Goal: Task Accomplishment & Management: Manage account settings

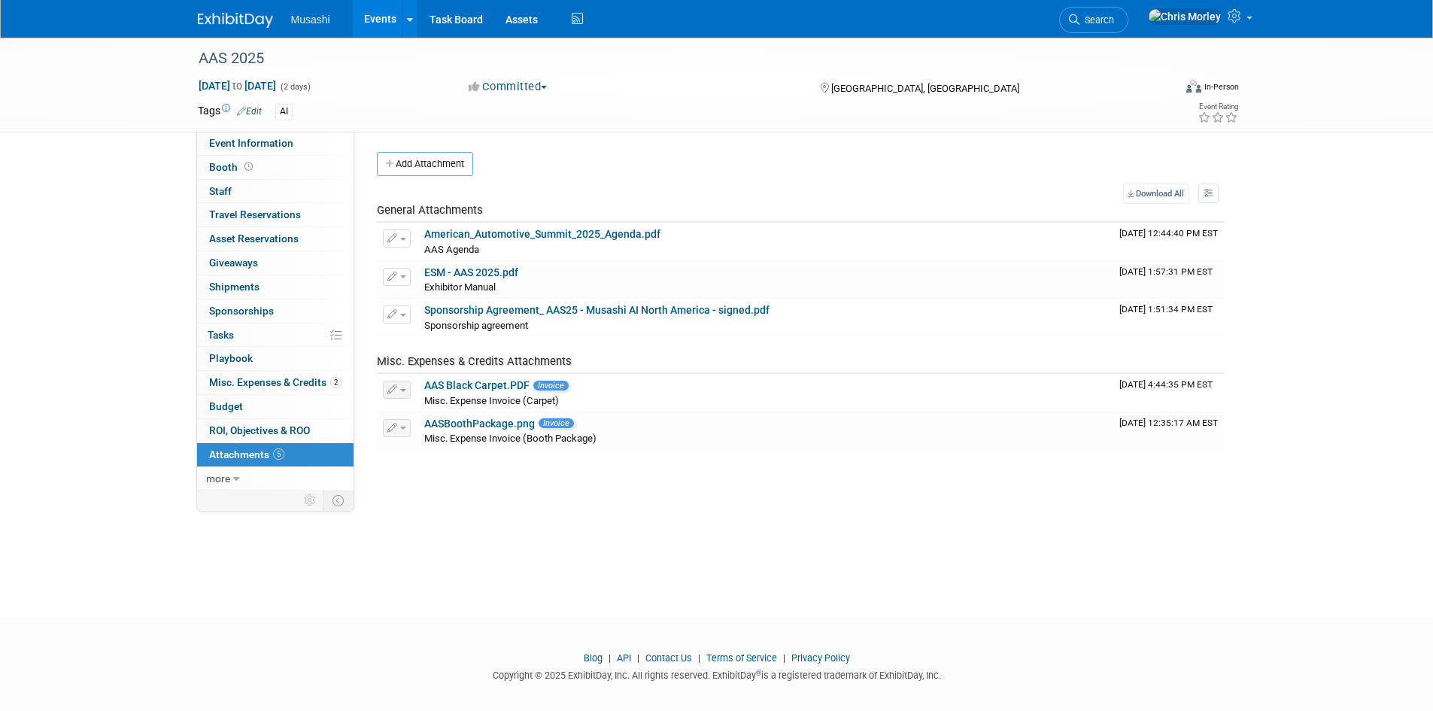
click at [448, 164] on button "Add Attachment" at bounding box center [425, 164] width 96 height 24
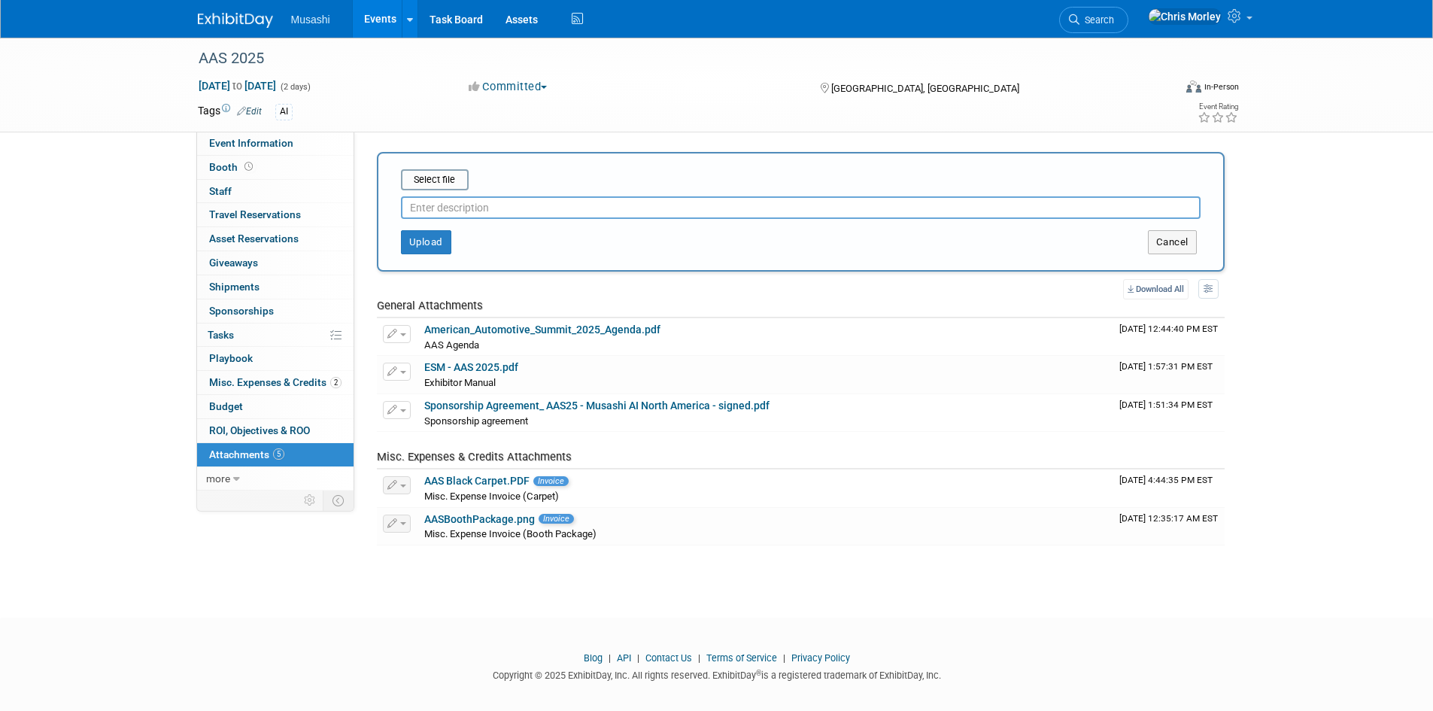
click at [467, 205] on input "text" at bounding box center [801, 207] width 800 height 23
type input "A"
click at [455, 175] on input "file" at bounding box center [377, 180] width 179 height 18
click at [436, 239] on button "Upload" at bounding box center [426, 242] width 50 height 24
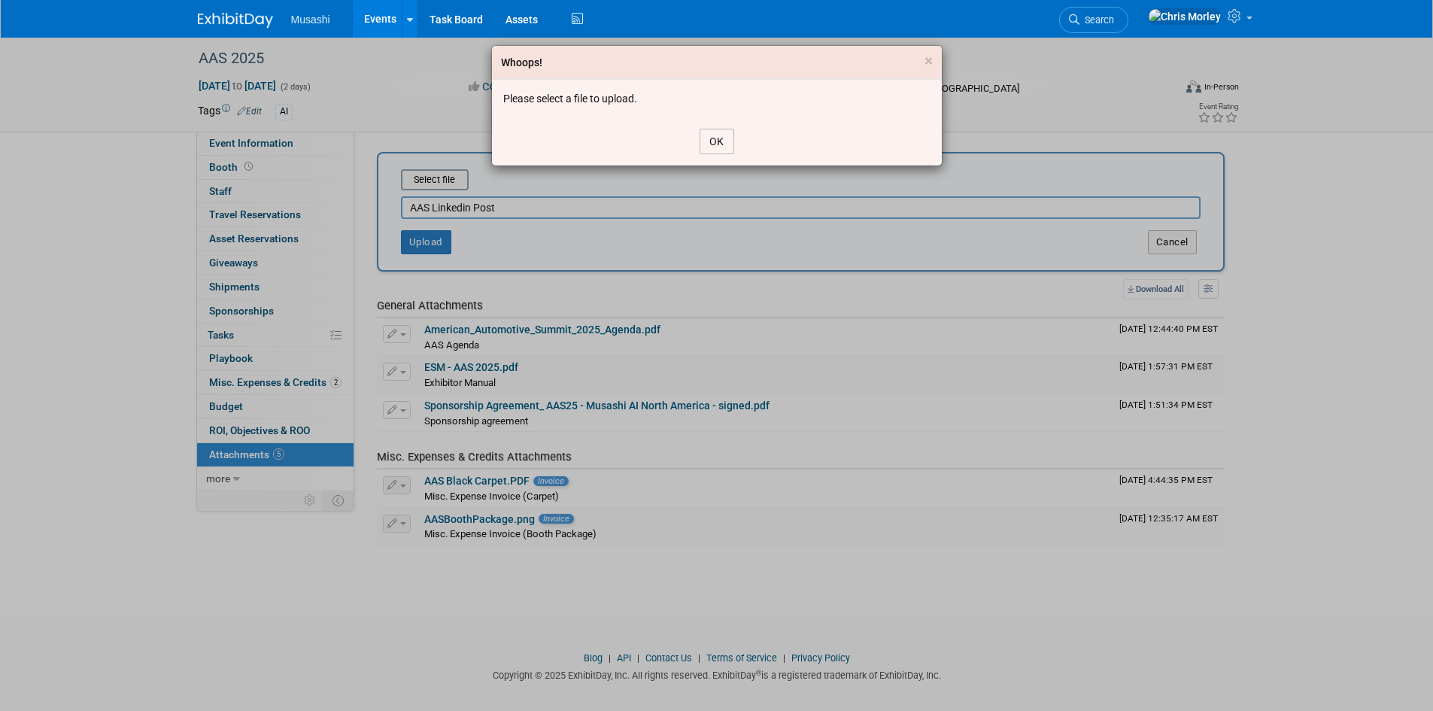
click at [708, 138] on button "OK" at bounding box center [717, 142] width 35 height 26
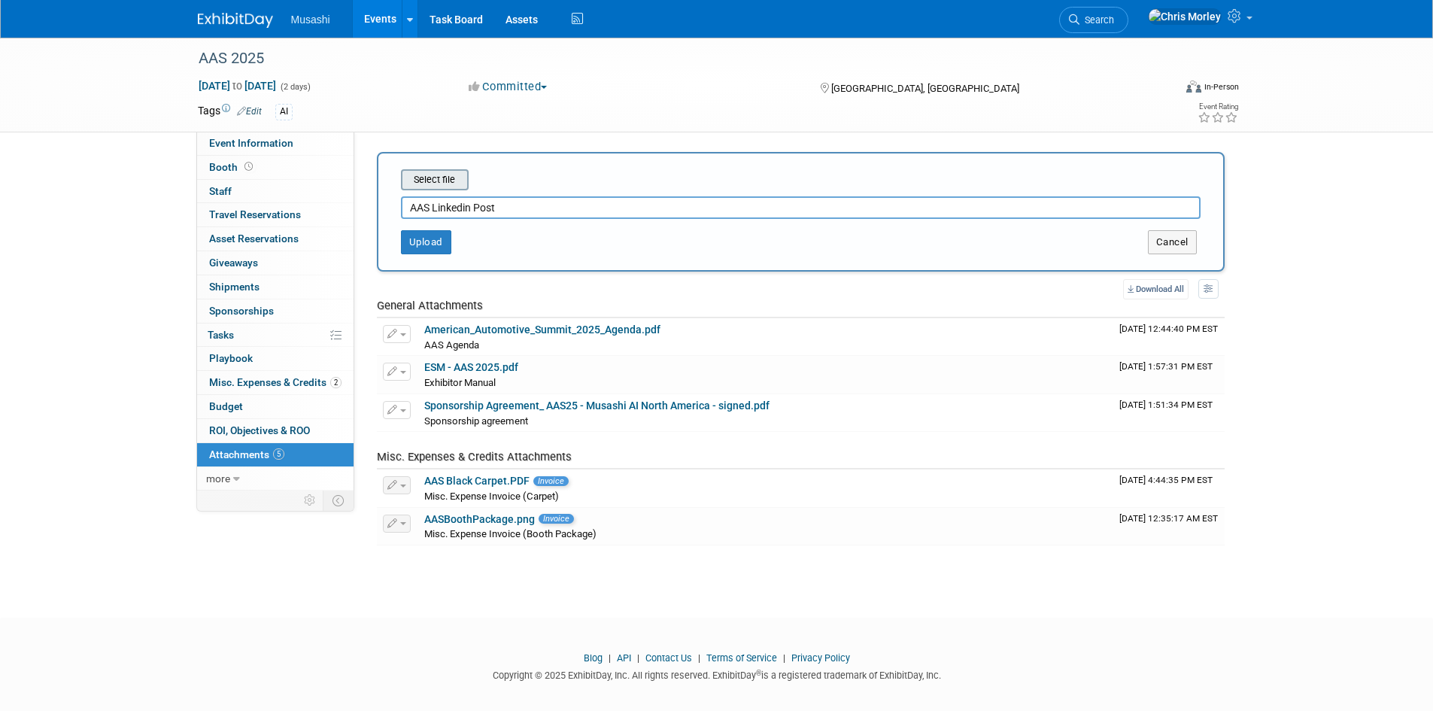
click at [439, 181] on input "file" at bounding box center [377, 180] width 179 height 18
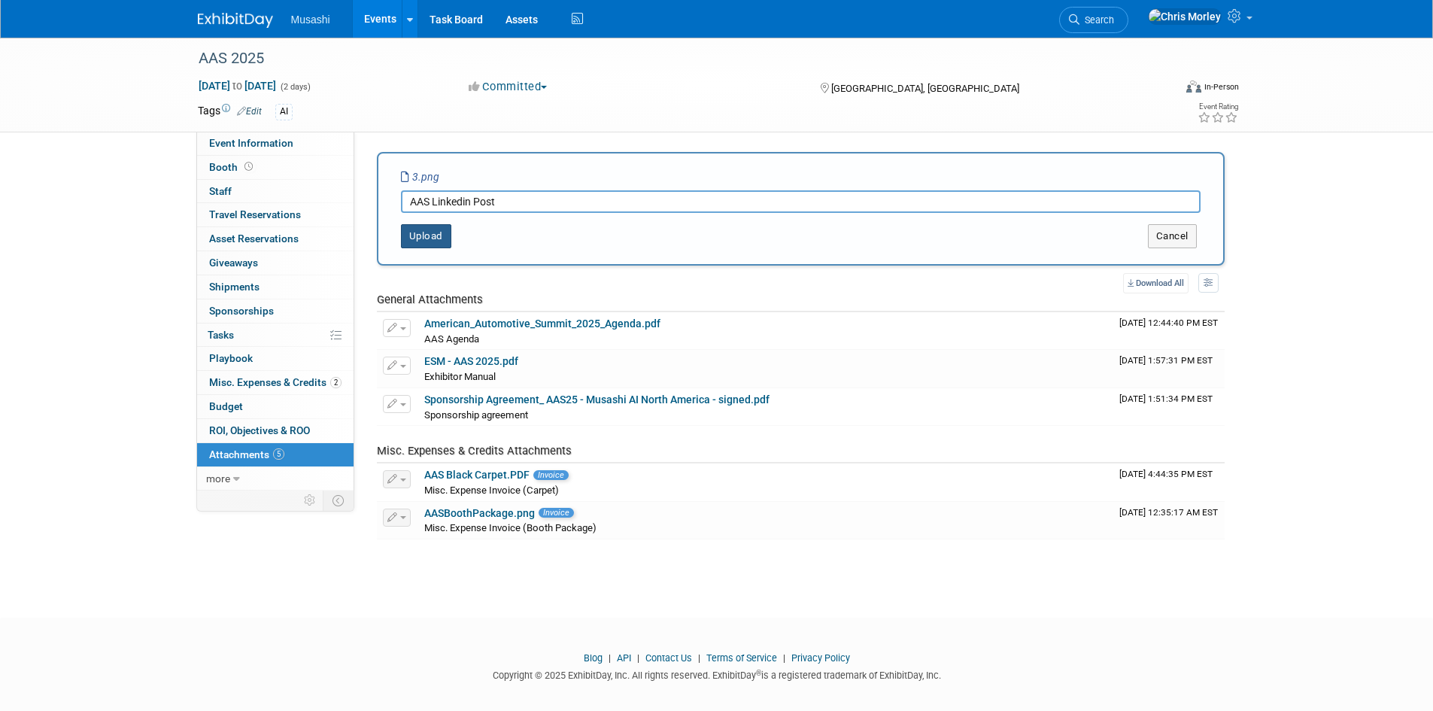
drag, startPoint x: 418, startPoint y: 234, endPoint x: 430, endPoint y: 234, distance: 11.3
click at [418, 234] on button "Upload" at bounding box center [426, 236] width 50 height 24
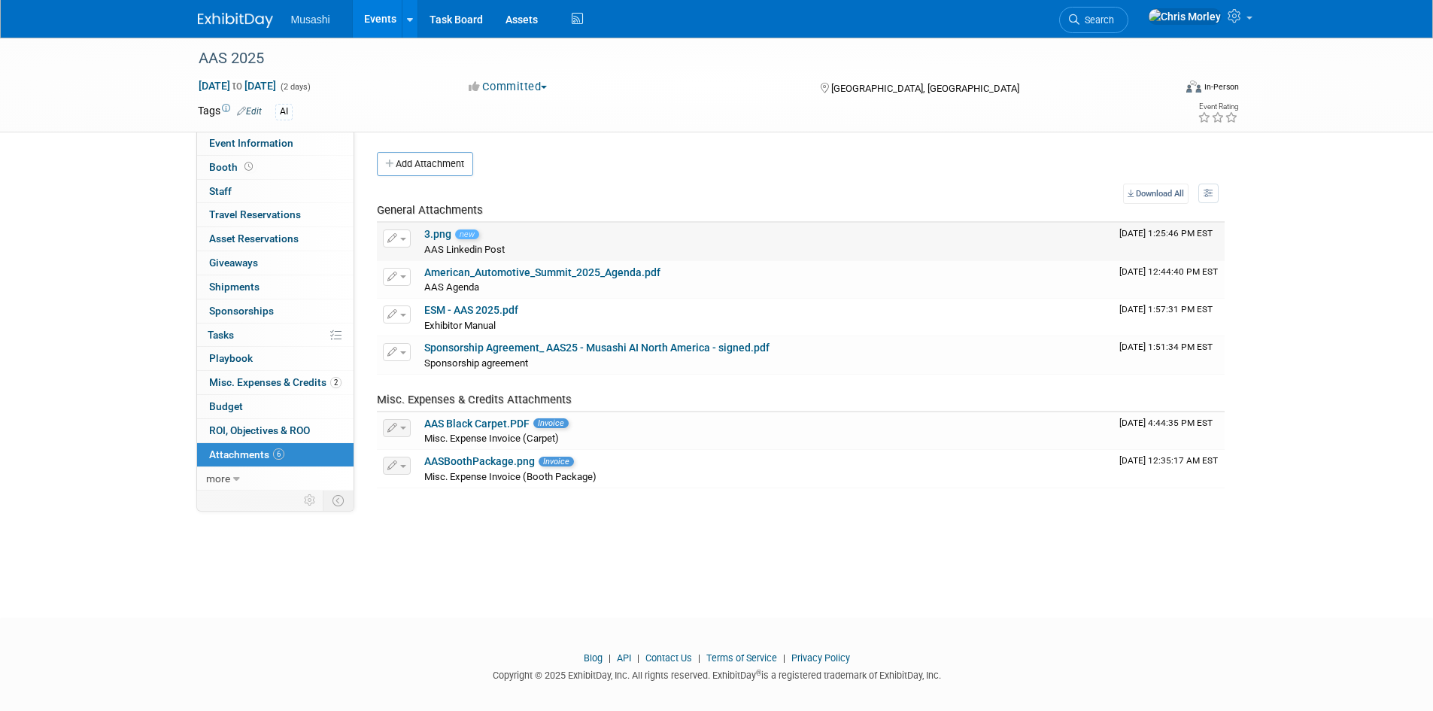
drag, startPoint x: 531, startPoint y: 242, endPoint x: 520, endPoint y: 242, distance: 10.5
click at [520, 242] on div "AAS Linkedin Post AAS Linkedin Post X" at bounding box center [765, 249] width 683 height 15
click at [401, 239] on span "button" at bounding box center [403, 239] width 6 height 3
click at [443, 320] on button "Delete Attachment" at bounding box center [450, 316] width 118 height 20
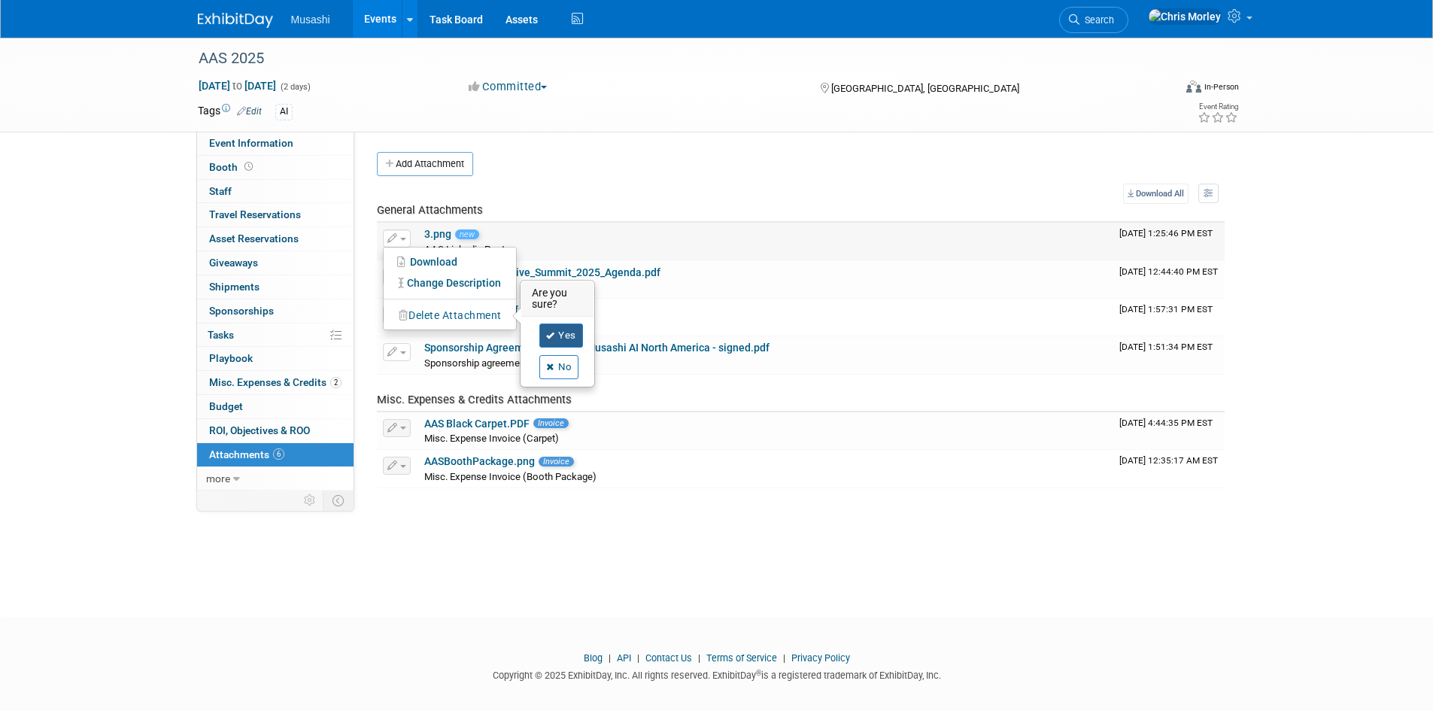
click at [559, 337] on link "Yes" at bounding box center [562, 336] width 44 height 24
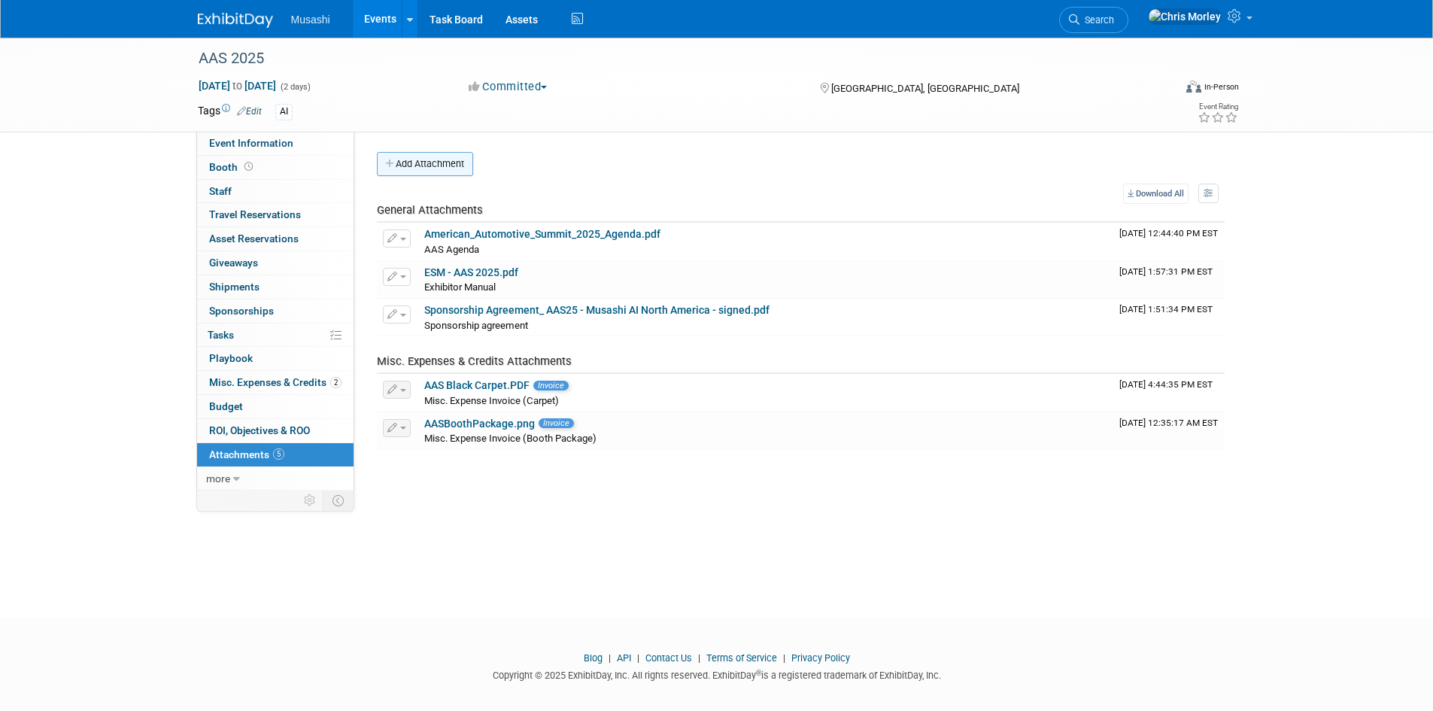
click at [416, 164] on button "Add Attachment" at bounding box center [425, 164] width 96 height 24
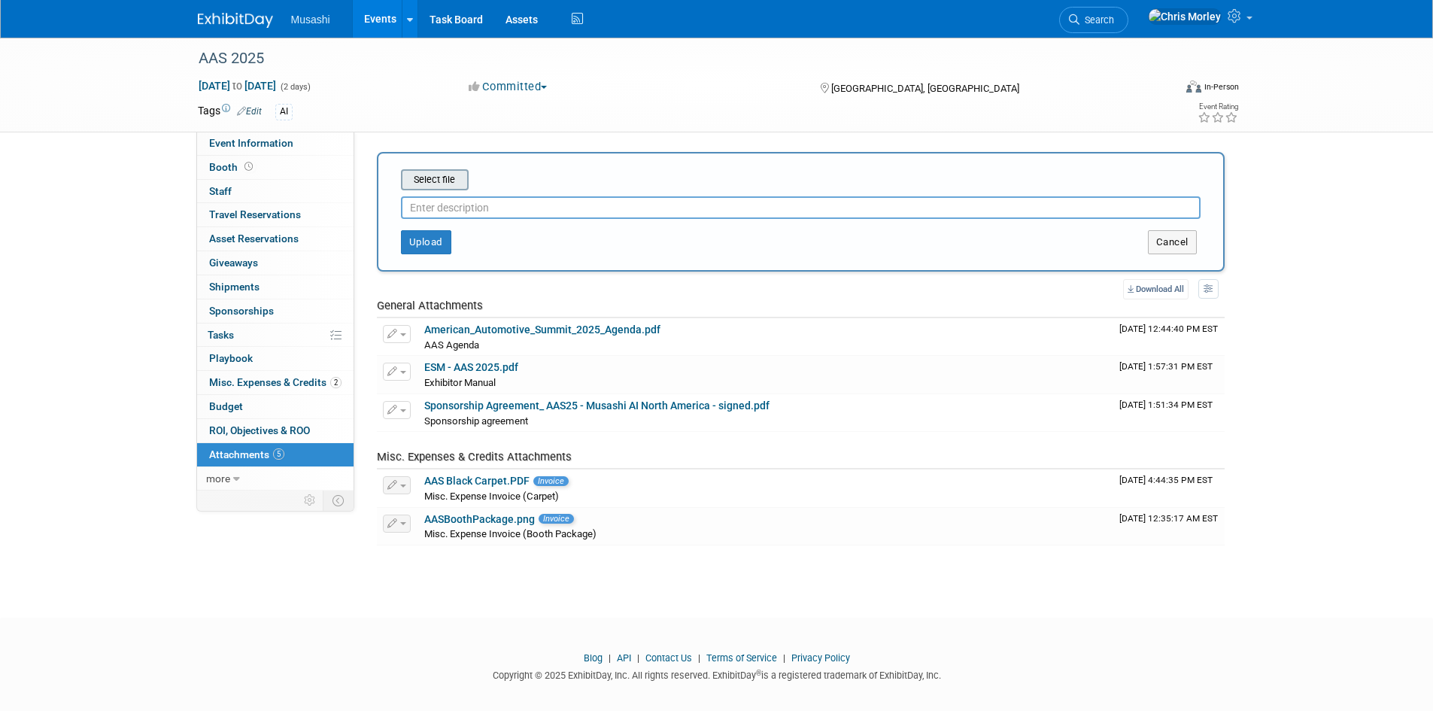
click at [439, 173] on input "file" at bounding box center [377, 180] width 179 height 18
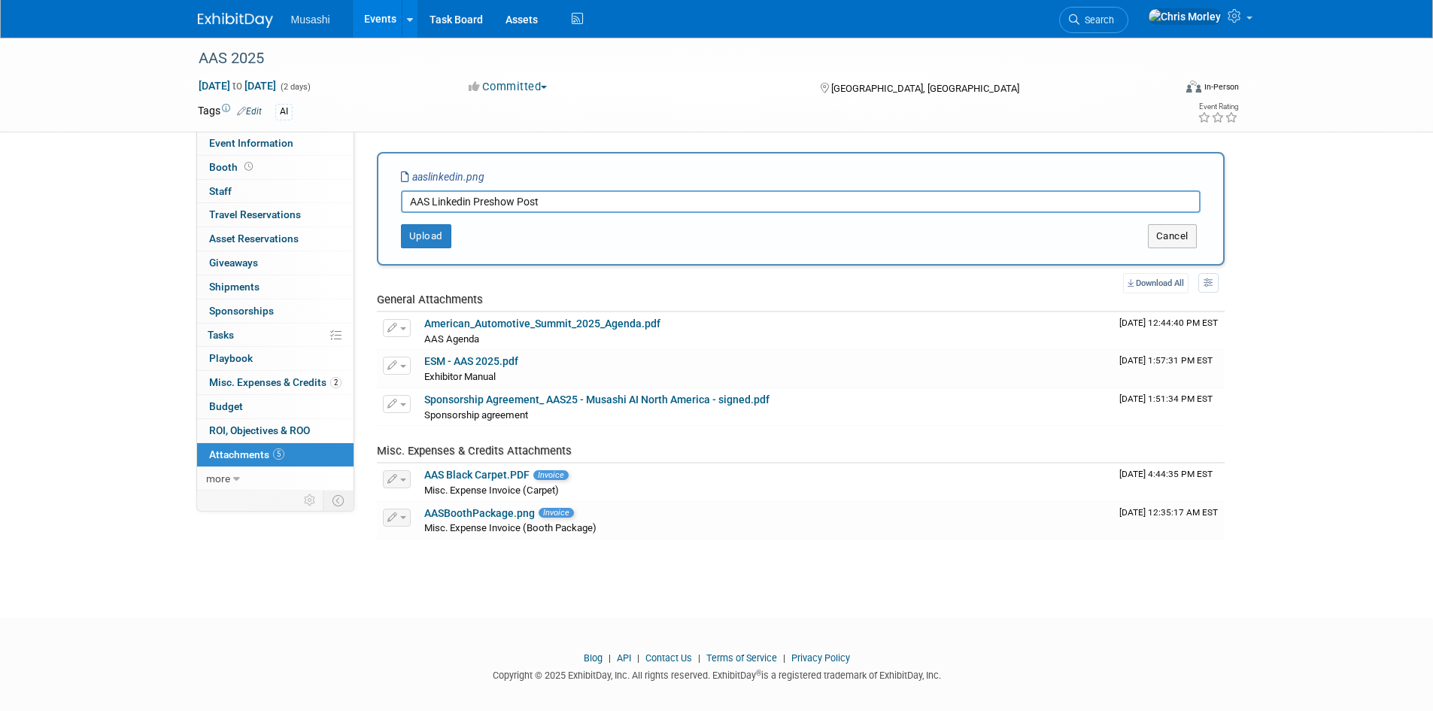
click at [454, 205] on input "AAS Linkedin Preshow Post" at bounding box center [801, 201] width 800 height 23
click at [485, 197] on input "AAS LinkedIn Preshow Post" at bounding box center [801, 201] width 800 height 23
click at [499, 203] on input "AAS LinkedIn Pres how Post" at bounding box center [801, 201] width 800 height 23
click at [482, 198] on input "AAS LinkedIn Pre show Post" at bounding box center [801, 201] width 800 height 23
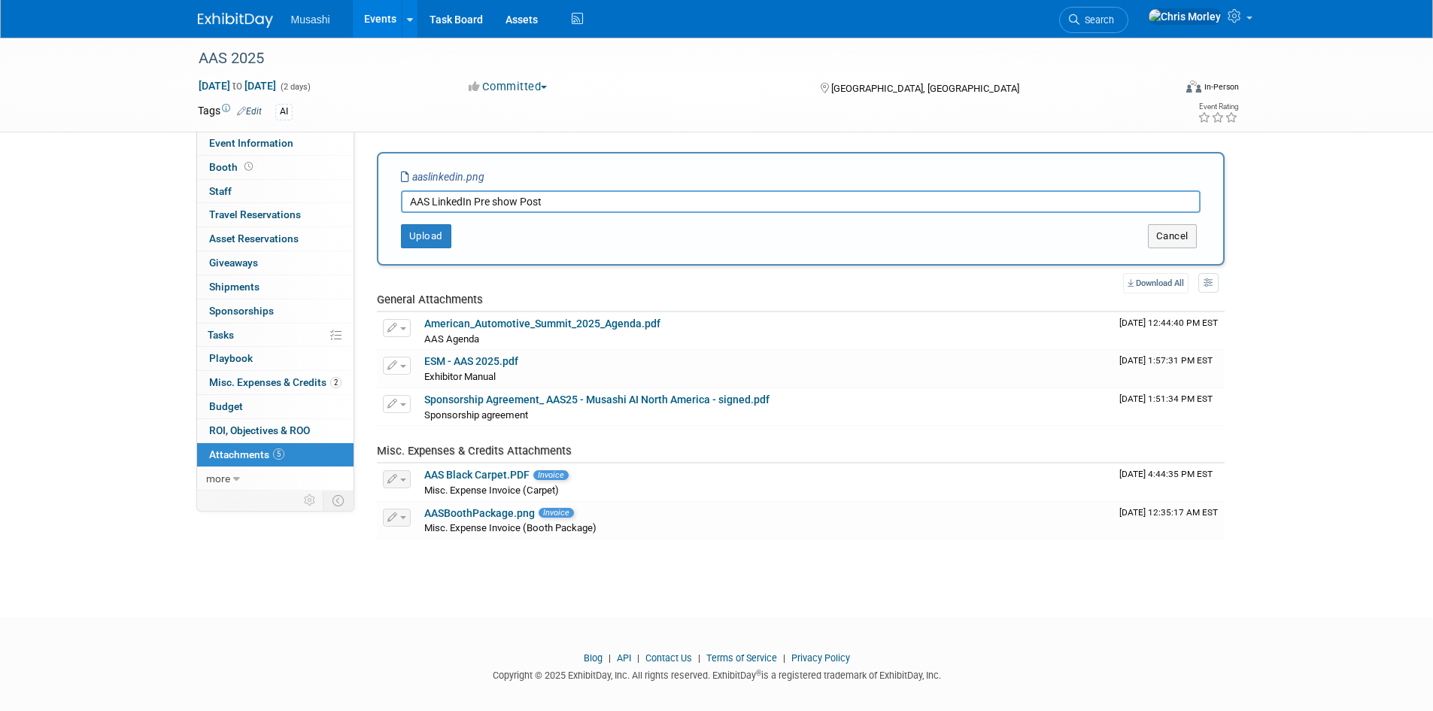
click at [482, 198] on input "AAS LinkedIn Pre show Post" at bounding box center [801, 201] width 800 height 23
click at [488, 203] on input "AAS LinkedIn Pre show Post" at bounding box center [801, 201] width 800 height 23
click at [481, 202] on input "AAS LinkedIn Pre show Post" at bounding box center [801, 201] width 800 height 23
click at [501, 203] on input "AAS LinkedIn Pre show Post" at bounding box center [801, 201] width 800 height 23
click at [497, 199] on input "AAS LinkedIn Pre show Post" at bounding box center [801, 201] width 800 height 23
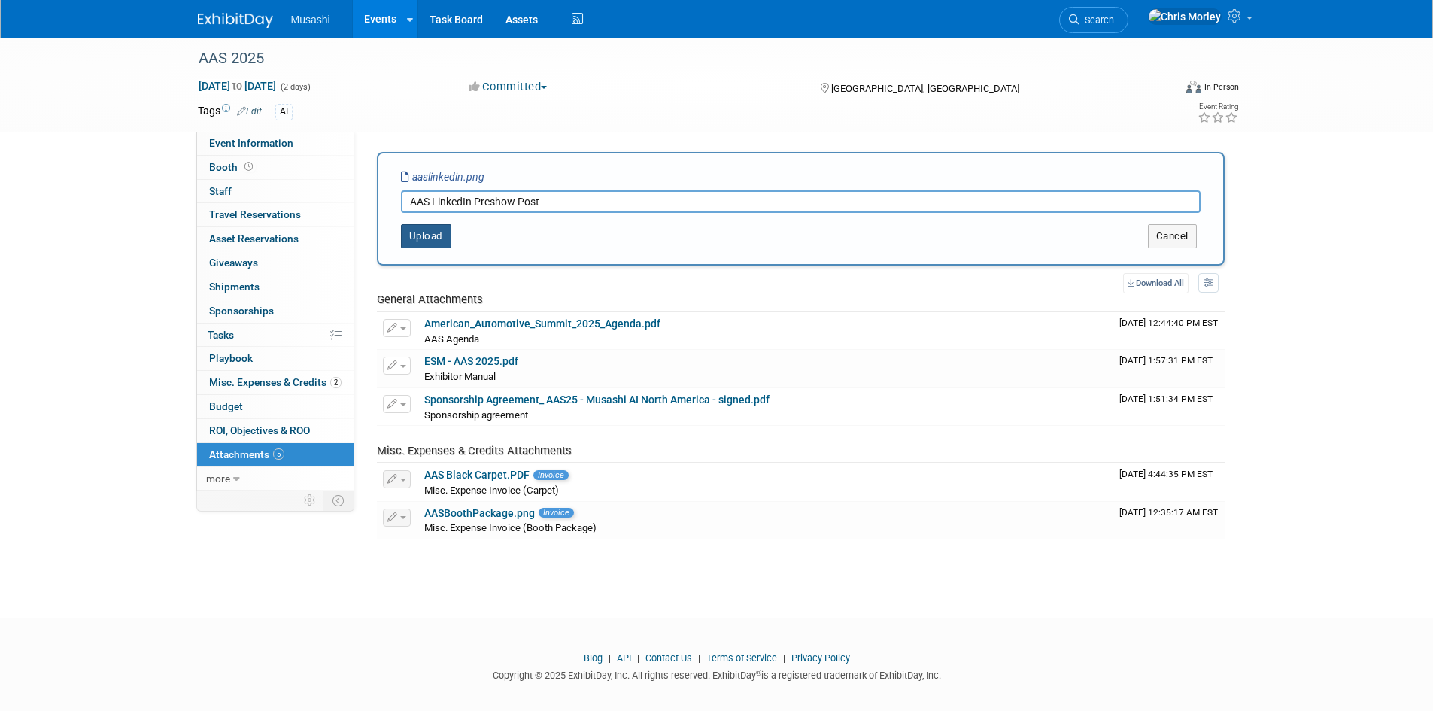
type input "AAS LinkedIn Preshow Post"
click at [435, 239] on button "Upload" at bounding box center [426, 236] width 50 height 24
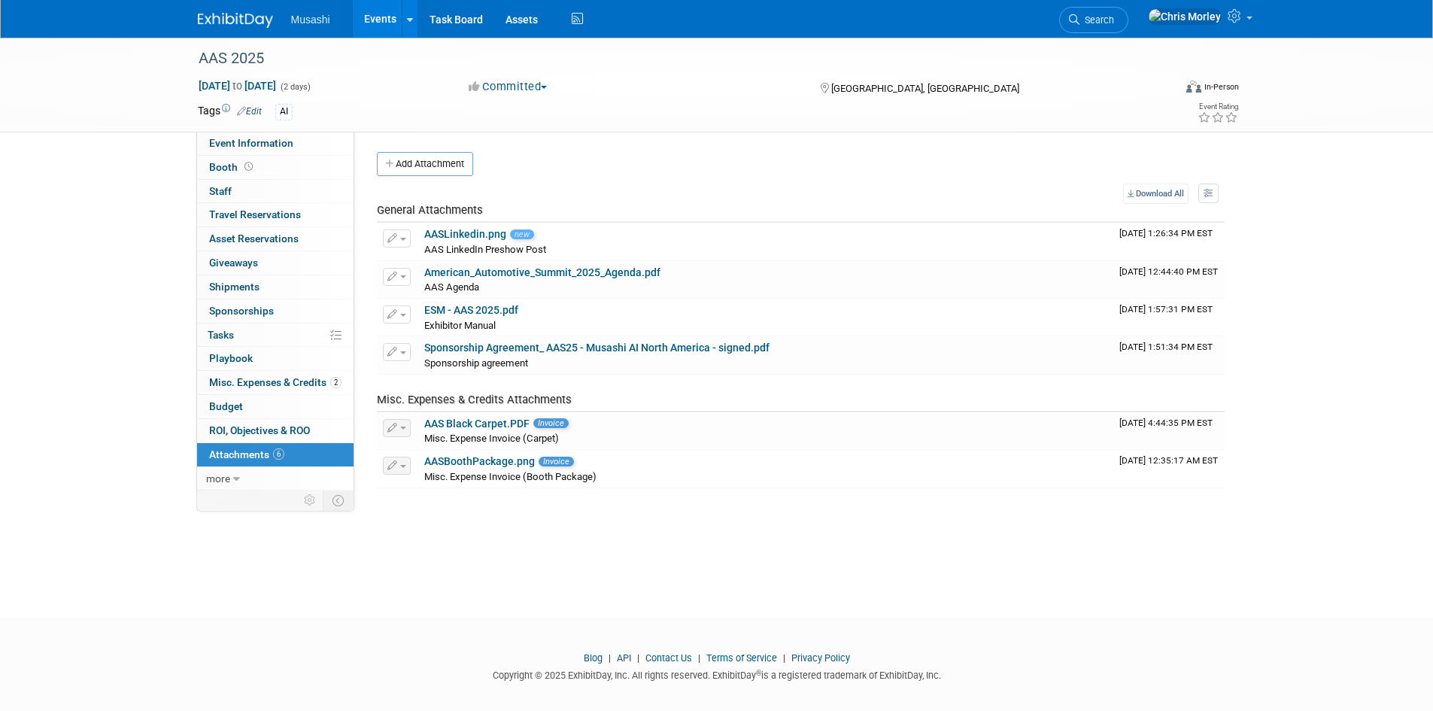
click at [233, 18] on img at bounding box center [235, 20] width 75 height 15
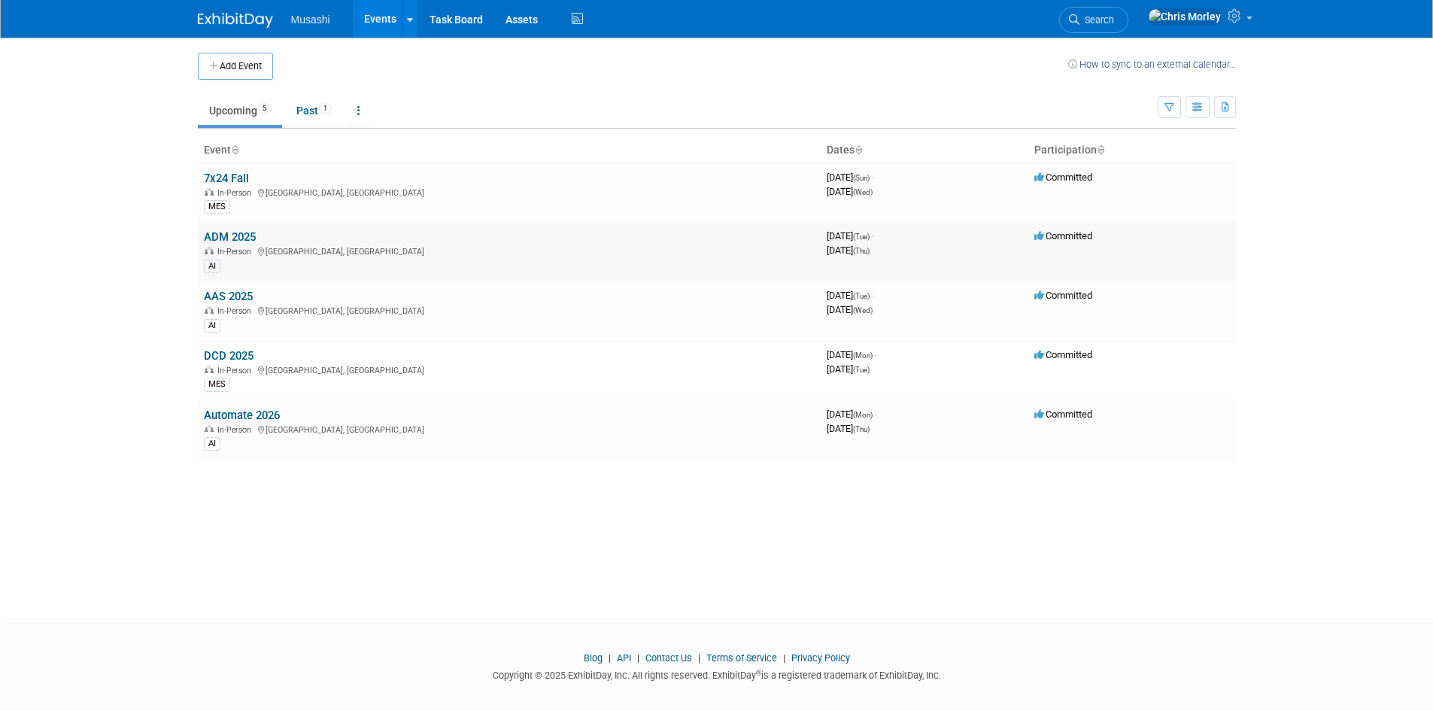
click at [227, 233] on link "ADM 2025" at bounding box center [230, 237] width 52 height 14
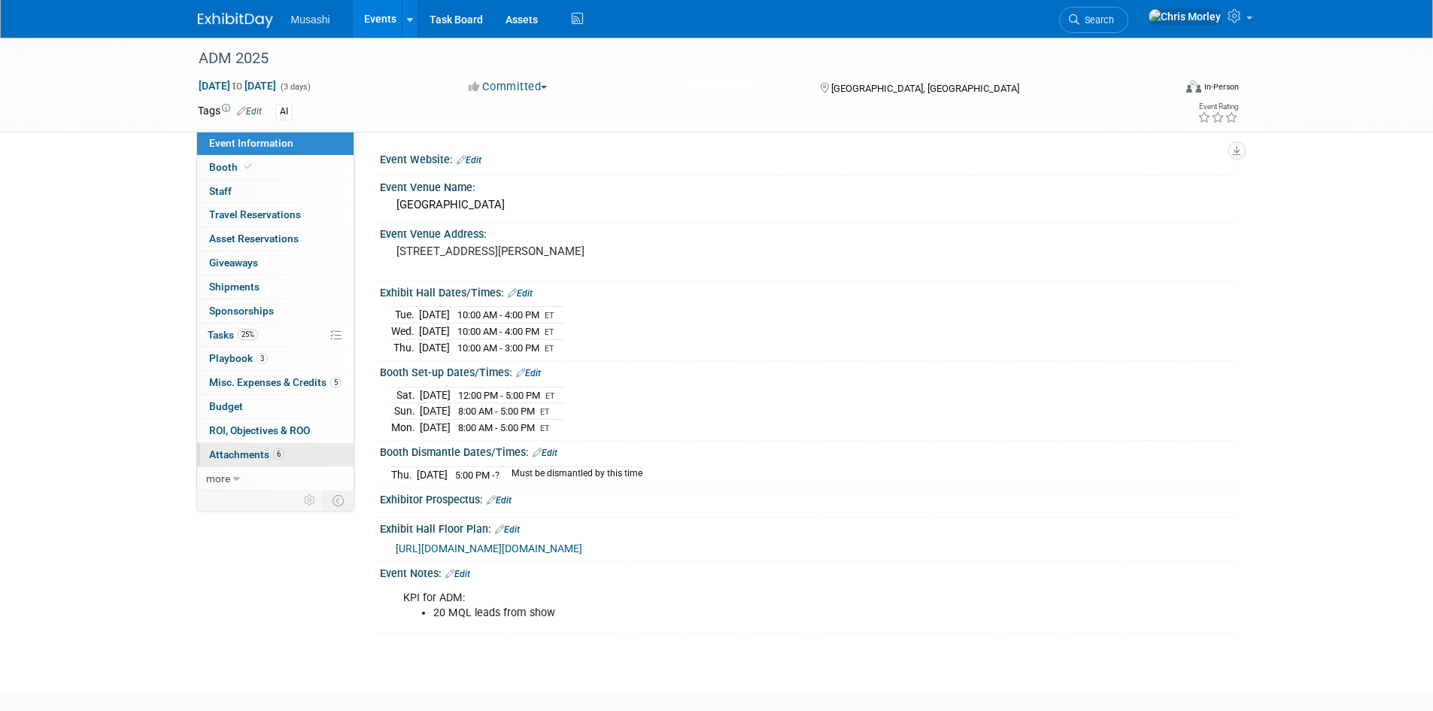
click at [240, 452] on span "Attachments 6" at bounding box center [246, 454] width 75 height 12
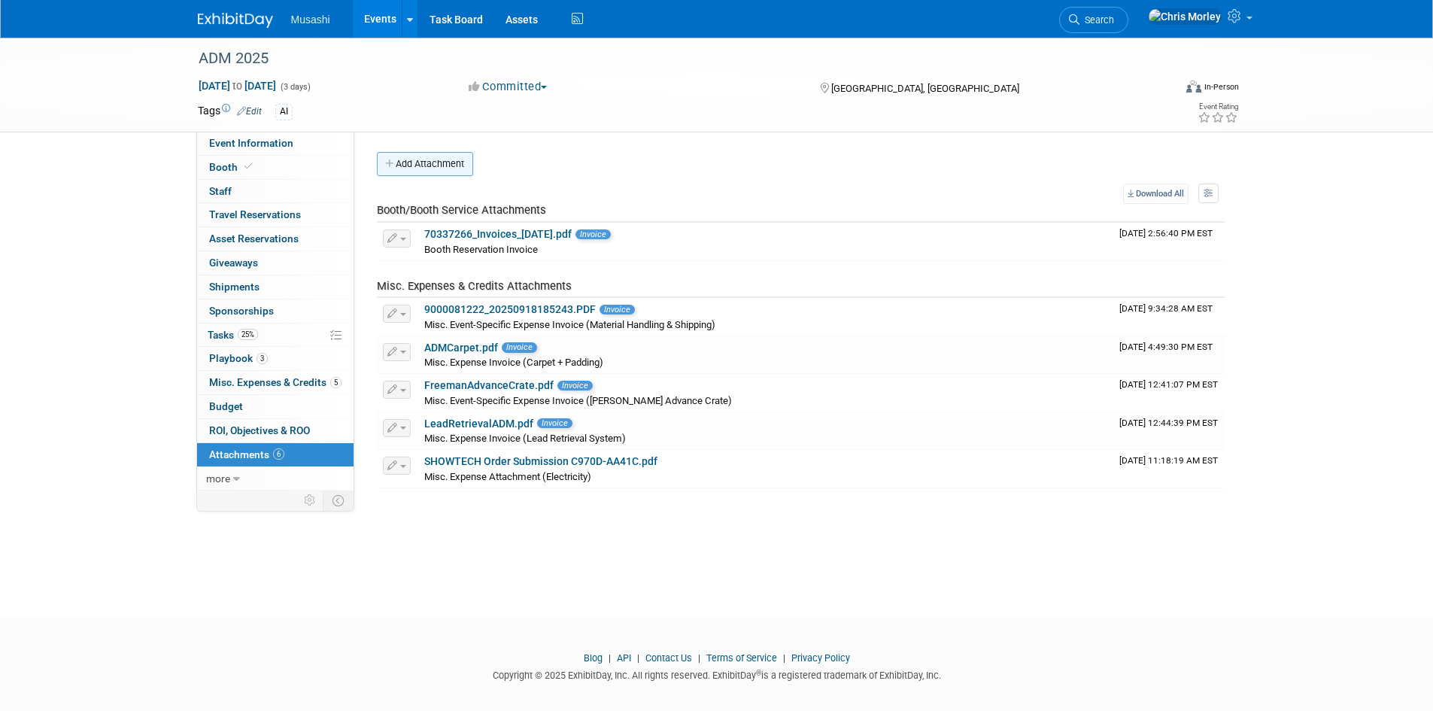
click at [403, 167] on button "Add Attachment" at bounding box center [425, 164] width 96 height 24
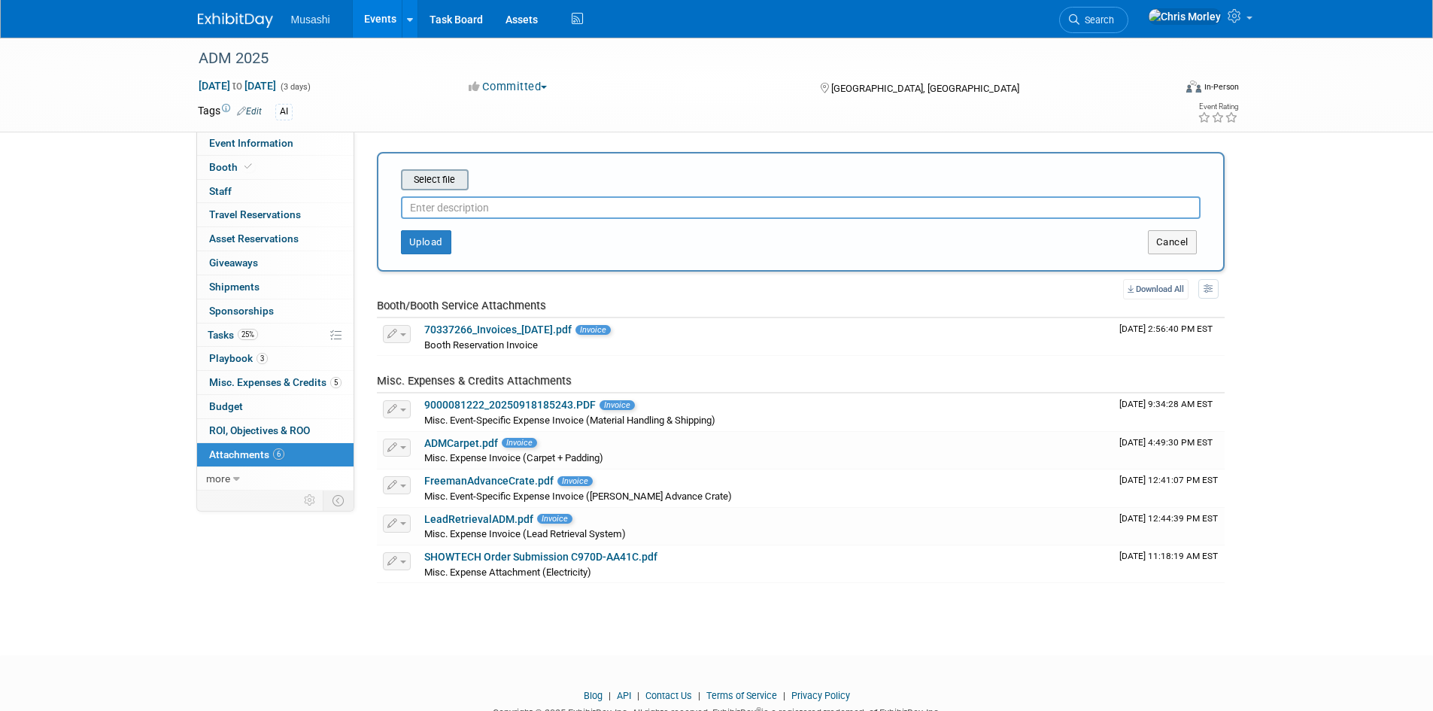
click at [403, 175] on input "file" at bounding box center [377, 180] width 179 height 18
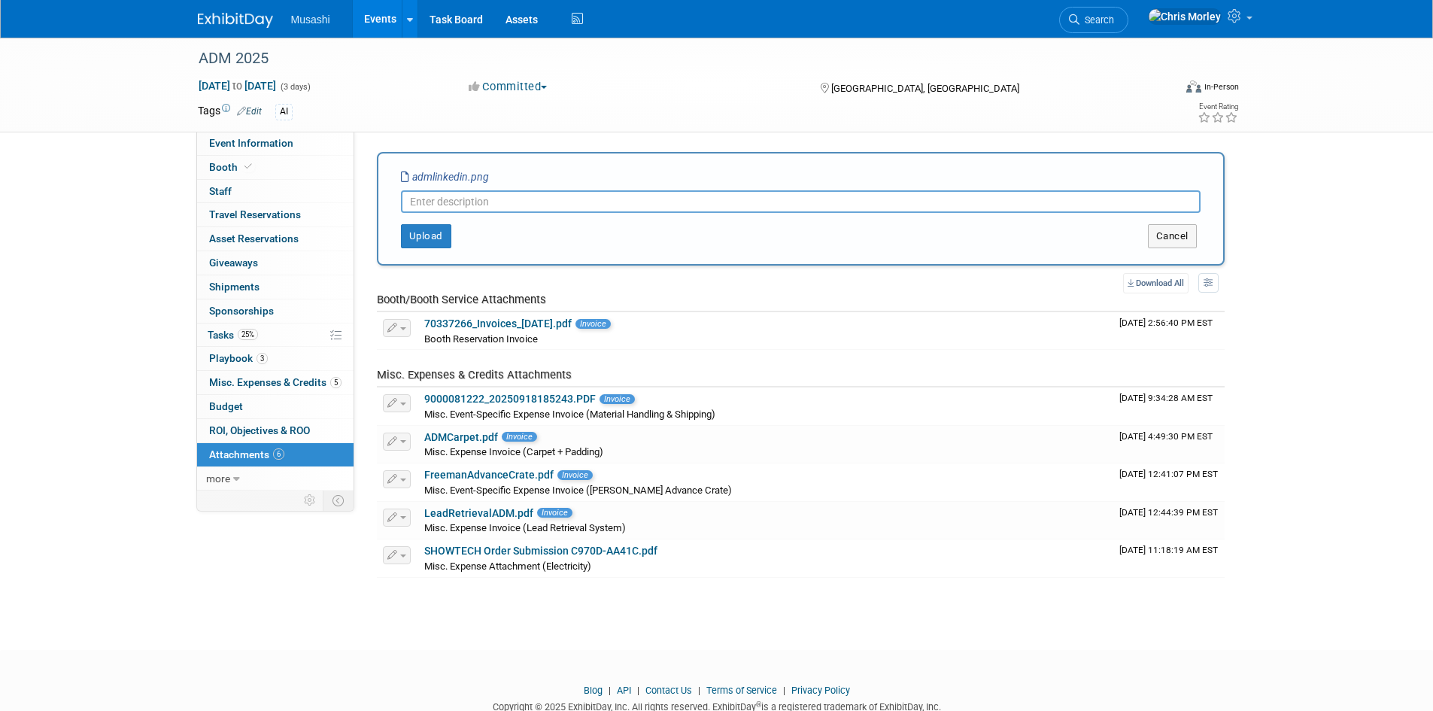
click at [496, 202] on input "text" at bounding box center [801, 201] width 800 height 23
type input "ADM Linkedin Preshow Post"
click at [433, 238] on button "Upload" at bounding box center [426, 236] width 50 height 24
